Goal: Navigation & Orientation: Find specific page/section

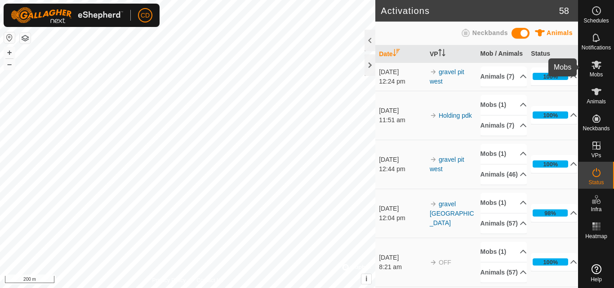
click at [603, 64] on es-mob-svg-icon at bounding box center [597, 65] width 16 height 14
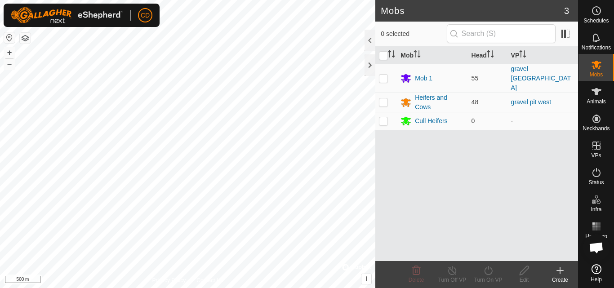
click at [200, 0] on html "CD Schedules Notifications Mobs Animals Neckbands VPs Status Infra Heatmap Help…" at bounding box center [307, 144] width 614 height 288
click at [282, 288] on html "CD Schedules Notifications Mobs Animals Neckbands VPs Status Infra Heatmap Help…" at bounding box center [307, 144] width 614 height 288
click at [176, 0] on html "CD Schedules Notifications Mobs Animals Neckbands VPs Status Infra Heatmap Help…" at bounding box center [307, 144] width 614 height 288
